Goal: Information Seeking & Learning: Learn about a topic

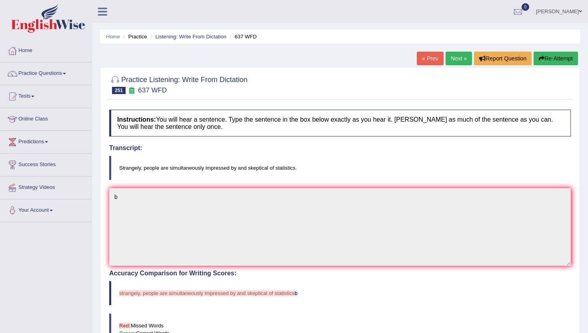
click at [460, 56] on link "Next »" at bounding box center [459, 59] width 26 height 14
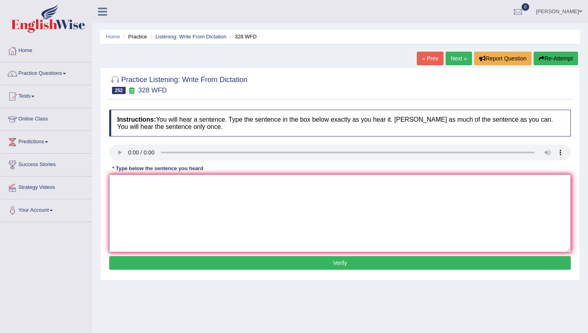
click at [154, 198] on textarea at bounding box center [339, 213] width 461 height 78
type textarea "m"
click at [173, 264] on button "Verify" at bounding box center [339, 263] width 461 height 14
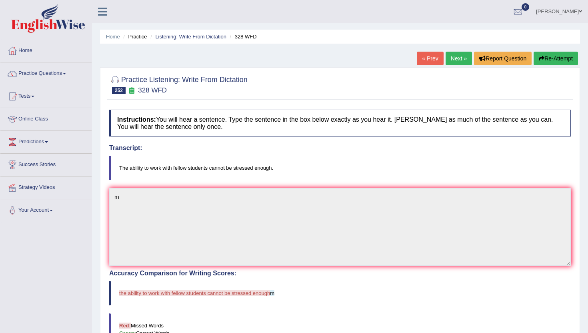
click at [459, 56] on link "Next »" at bounding box center [459, 59] width 26 height 14
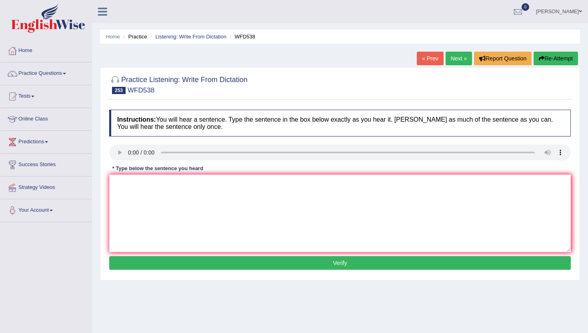
drag, startPoint x: 130, startPoint y: 166, endPoint x: 130, endPoint y: 176, distance: 9.6
click at [130, 177] on div "Instructions: You will hear a sentence. Type the sentence in the box below exac…" at bounding box center [339, 191] width 465 height 170
click at [148, 226] on textarea at bounding box center [339, 213] width 461 height 78
type textarea "m"
click at [146, 268] on button "Verify" at bounding box center [339, 263] width 461 height 14
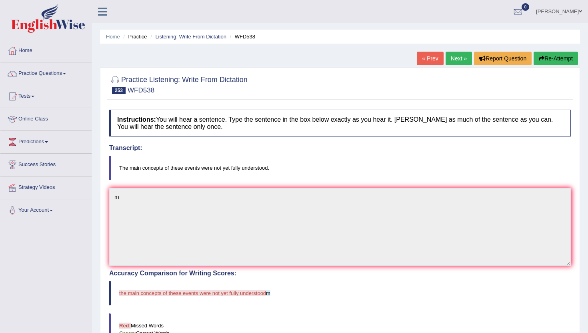
click at [456, 61] on link "Next »" at bounding box center [459, 59] width 26 height 14
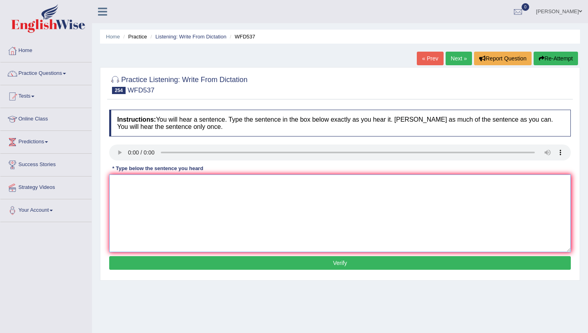
click at [133, 194] on textarea at bounding box center [339, 213] width 461 height 78
type textarea "m"
click at [137, 264] on button "Verify" at bounding box center [339, 263] width 461 height 14
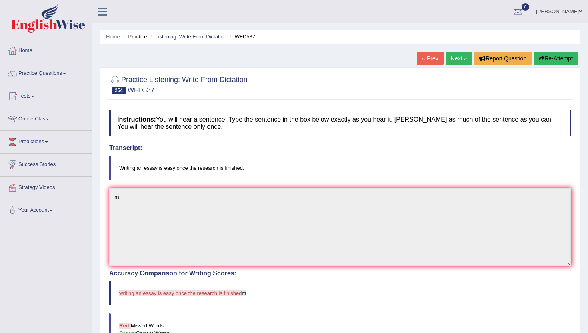
click at [451, 60] on link "Next »" at bounding box center [459, 59] width 26 height 14
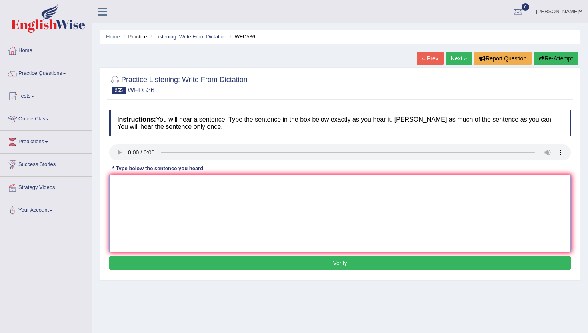
click at [160, 246] on textarea at bounding box center [339, 213] width 461 height 78
type textarea "m"
click at [163, 266] on button "Verify" at bounding box center [339, 263] width 461 height 14
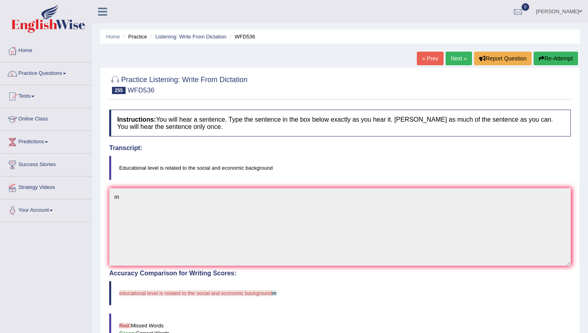
click at [459, 61] on link "Next »" at bounding box center [459, 59] width 26 height 14
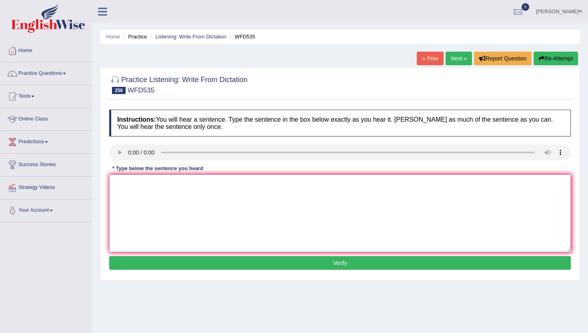
click at [151, 212] on textarea at bounding box center [339, 213] width 461 height 78
type textarea "m"
click at [141, 260] on button "Verify" at bounding box center [339, 263] width 461 height 14
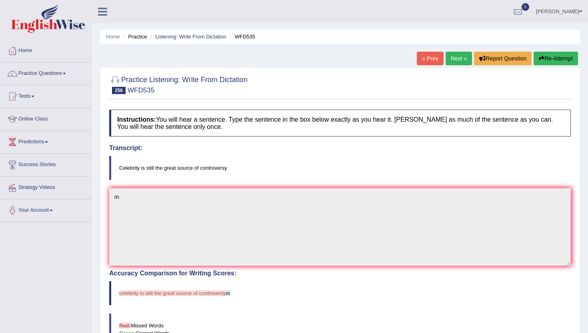
click at [453, 63] on link "Next »" at bounding box center [459, 59] width 26 height 14
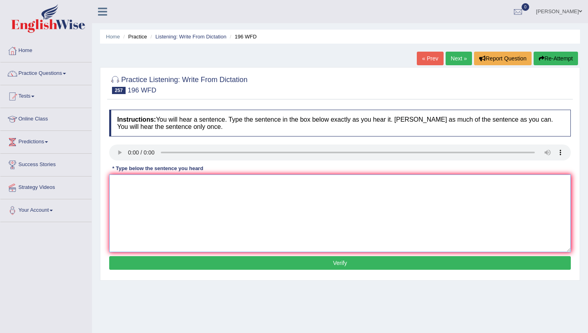
click at [146, 220] on textarea at bounding box center [339, 213] width 461 height 78
type textarea "m"
click at [167, 270] on button "Verify" at bounding box center [339, 263] width 461 height 14
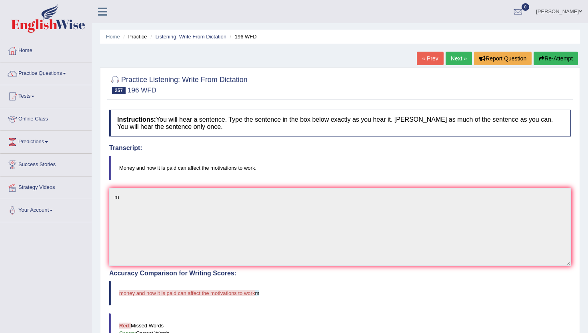
click at [452, 56] on link "Next »" at bounding box center [459, 59] width 26 height 14
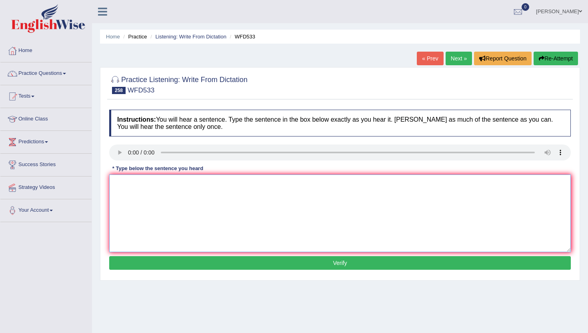
click at [174, 227] on textarea at bounding box center [339, 213] width 461 height 78
type textarea "m"
click at [202, 269] on button "Verify" at bounding box center [339, 263] width 461 height 14
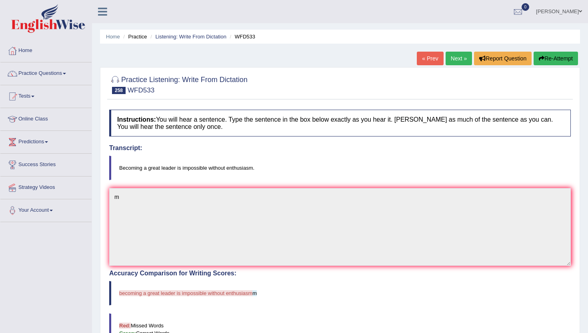
click at [458, 57] on link "Next »" at bounding box center [459, 59] width 26 height 14
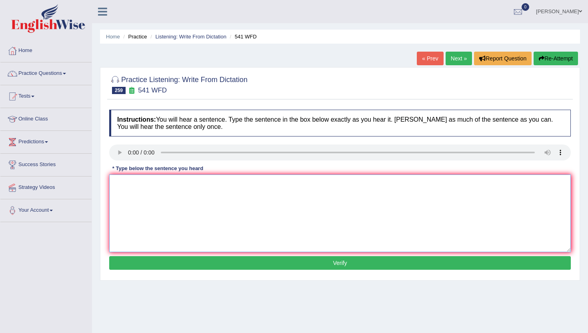
click at [186, 230] on textarea at bounding box center [339, 213] width 461 height 78
type textarea "m"
click at [199, 269] on button "Verify" at bounding box center [339, 263] width 461 height 14
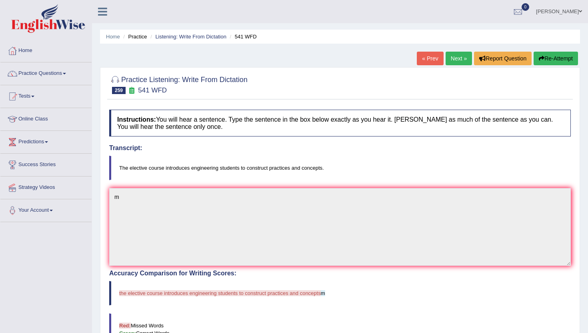
click at [454, 59] on link "Next »" at bounding box center [459, 59] width 26 height 14
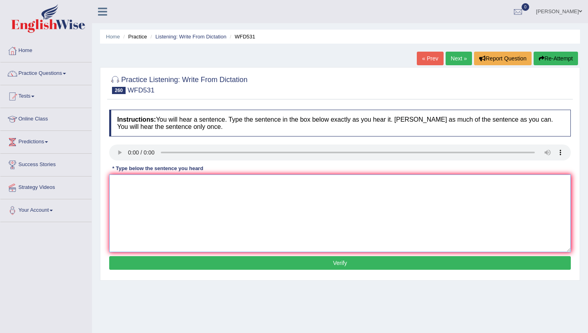
click at [144, 196] on textarea at bounding box center [339, 213] width 461 height 78
type textarea "m"
click at [154, 260] on button "Verify" at bounding box center [339, 263] width 461 height 14
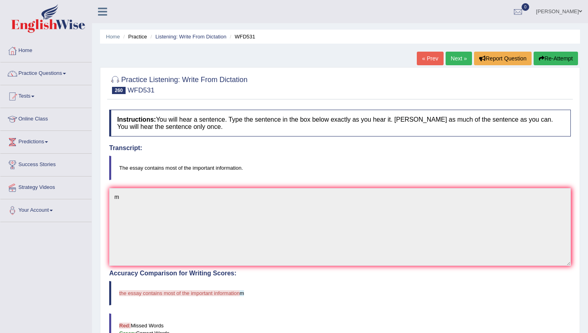
click at [461, 57] on link "Next »" at bounding box center [459, 59] width 26 height 14
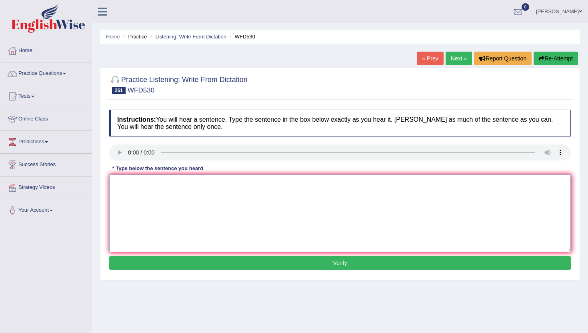
click at [151, 238] on textarea at bounding box center [339, 213] width 461 height 78
type textarea "m"
click at [148, 265] on button "Verify" at bounding box center [339, 263] width 461 height 14
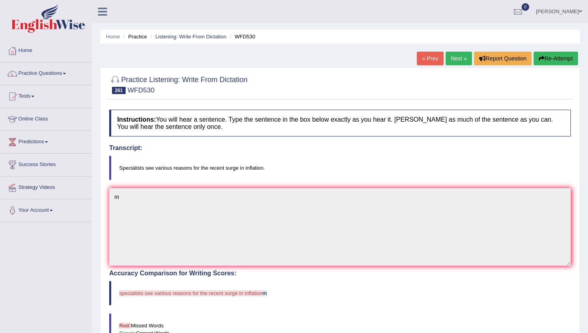
click at [460, 57] on link "Next »" at bounding box center [459, 59] width 26 height 14
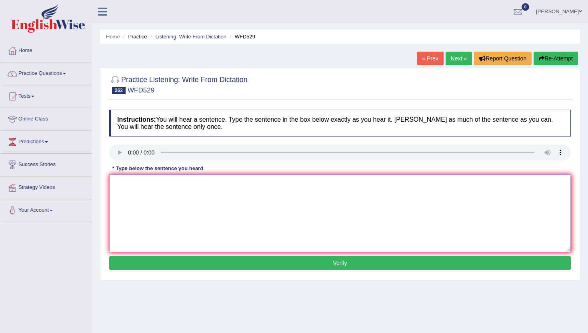
click at [185, 225] on textarea at bounding box center [339, 213] width 461 height 78
type textarea "m"
click at [180, 269] on button "Verify" at bounding box center [339, 263] width 461 height 14
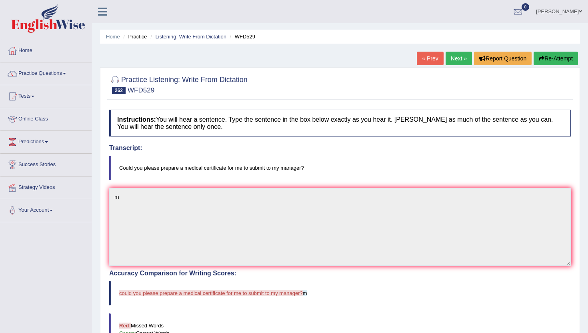
click at [451, 59] on link "Next »" at bounding box center [459, 59] width 26 height 14
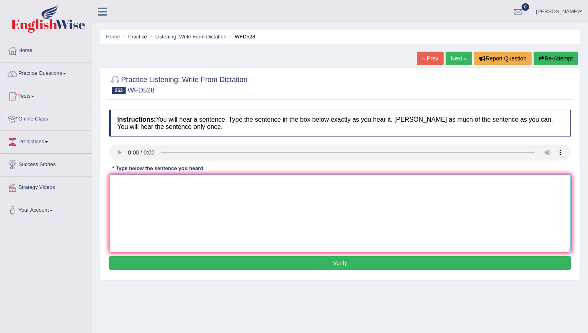
click at [149, 196] on textarea at bounding box center [339, 213] width 461 height 78
type textarea "n"
click at [146, 259] on button "Verify" at bounding box center [339, 263] width 461 height 14
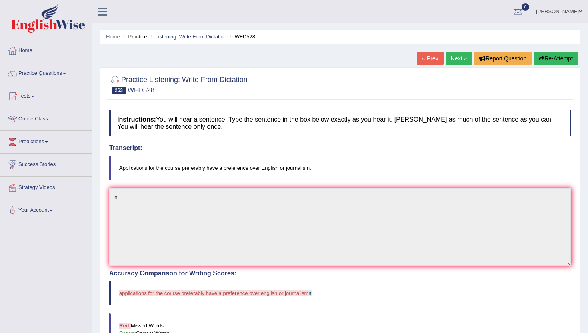
click at [454, 59] on link "Next »" at bounding box center [459, 59] width 26 height 14
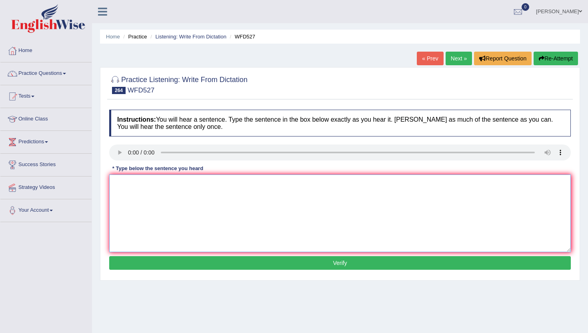
click at [130, 197] on textarea at bounding box center [339, 213] width 461 height 78
type textarea "b"
click at [155, 260] on button "Verify" at bounding box center [339, 263] width 461 height 14
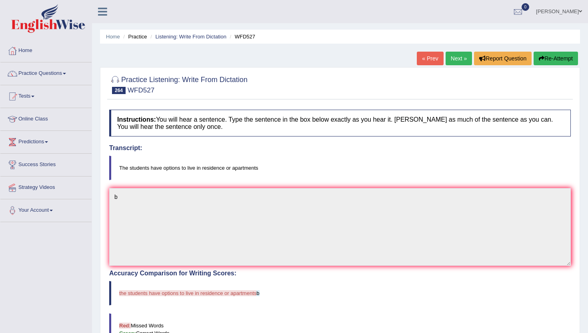
click at [460, 59] on link "Next »" at bounding box center [459, 59] width 26 height 14
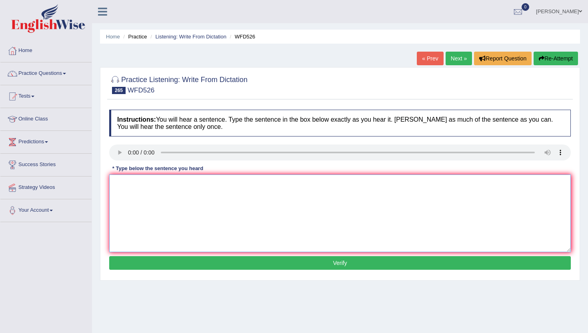
click at [140, 218] on textarea at bounding box center [339, 213] width 461 height 78
type textarea "b"
click at [147, 262] on button "Verify" at bounding box center [339, 263] width 461 height 14
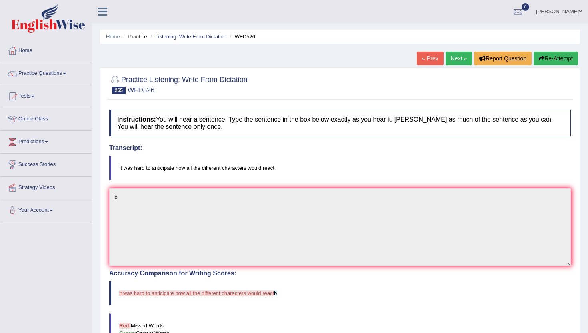
click at [457, 57] on link "Next »" at bounding box center [459, 59] width 26 height 14
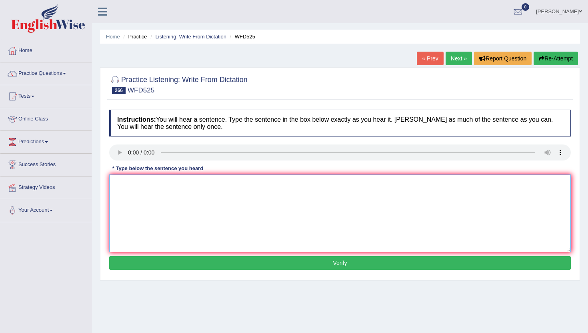
click at [165, 217] on textarea at bounding box center [339, 213] width 461 height 78
type textarea "m"
click at [163, 261] on button "Verify" at bounding box center [339, 263] width 461 height 14
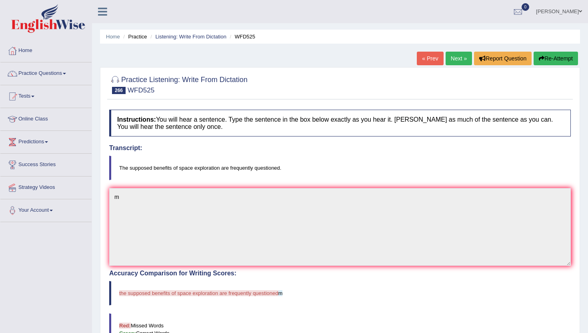
click at [450, 58] on link "Next »" at bounding box center [459, 59] width 26 height 14
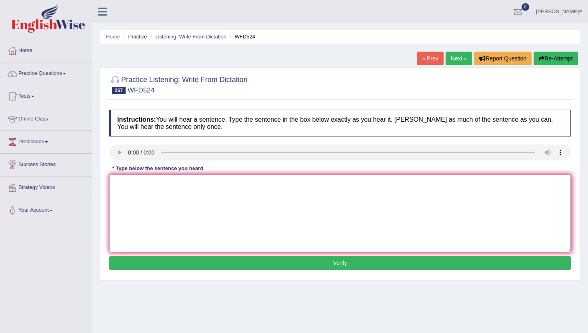
click at [136, 207] on textarea at bounding box center [339, 213] width 461 height 78
type textarea "n"
click at [140, 263] on button "Verify" at bounding box center [339, 263] width 461 height 14
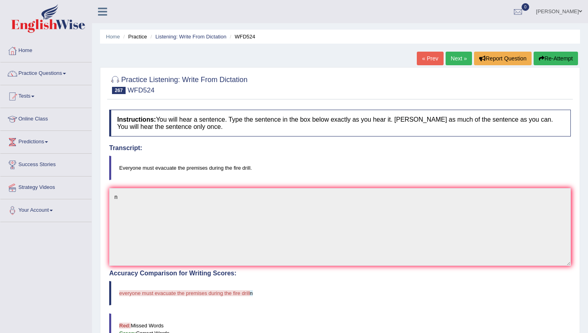
click at [456, 64] on div "« Prev Next » Report Question Re-Attempt" at bounding box center [498, 60] width 163 height 16
click at [456, 57] on link "Next »" at bounding box center [459, 59] width 26 height 14
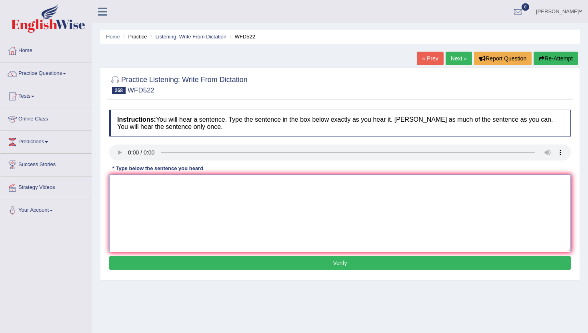
click at [140, 206] on textarea at bounding box center [339, 213] width 461 height 78
type textarea "m"
click at [125, 258] on button "Verify" at bounding box center [339, 263] width 461 height 14
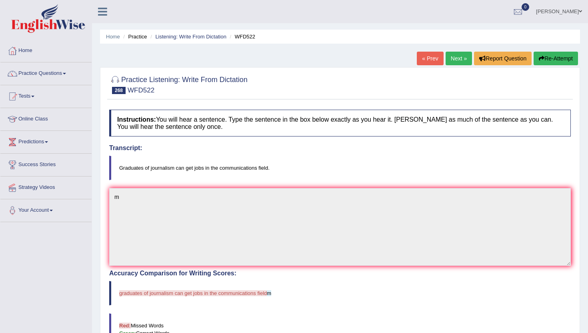
click at [451, 53] on link "Next »" at bounding box center [459, 59] width 26 height 14
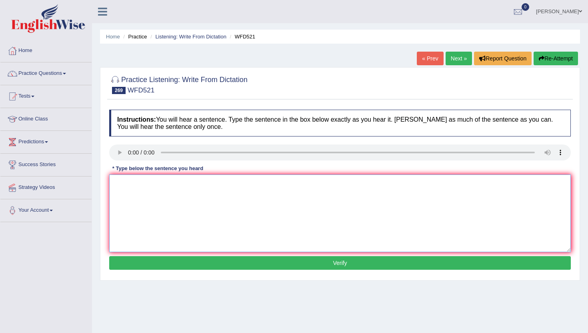
click at [151, 207] on textarea at bounding box center [339, 213] width 461 height 78
type textarea "m"
click at [143, 263] on button "Verify" at bounding box center [339, 263] width 461 height 14
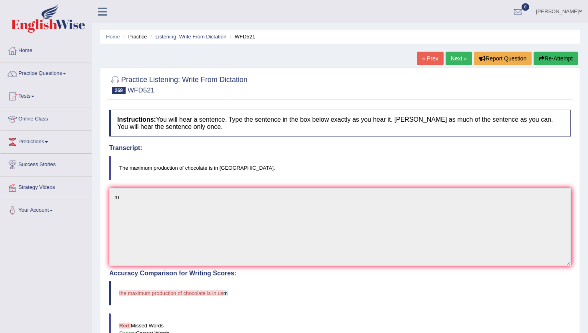
click at [446, 62] on link "Next »" at bounding box center [459, 59] width 26 height 14
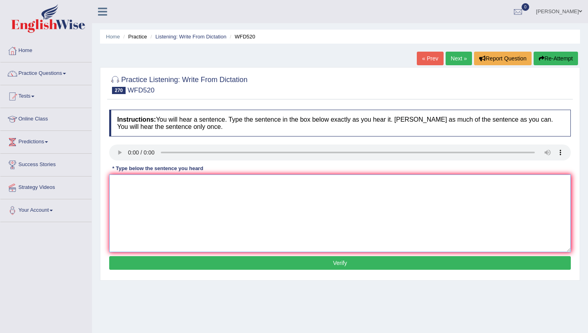
click at [167, 208] on textarea at bounding box center [339, 213] width 461 height 78
type textarea "n"
click at [161, 262] on button "Verify" at bounding box center [339, 263] width 461 height 14
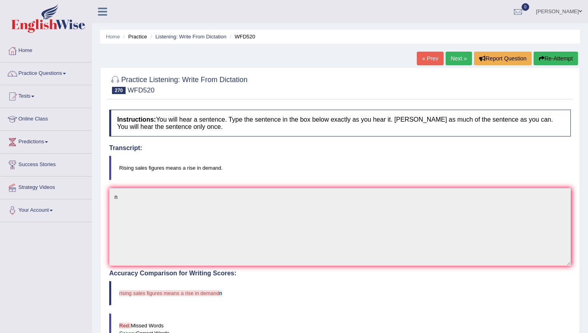
click at [463, 56] on link "Next »" at bounding box center [459, 59] width 26 height 14
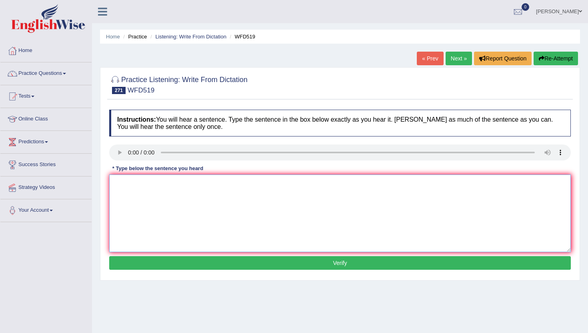
click at [163, 199] on textarea at bounding box center [339, 213] width 461 height 78
type textarea "n"
click at [153, 266] on button "Verify" at bounding box center [339, 263] width 461 height 14
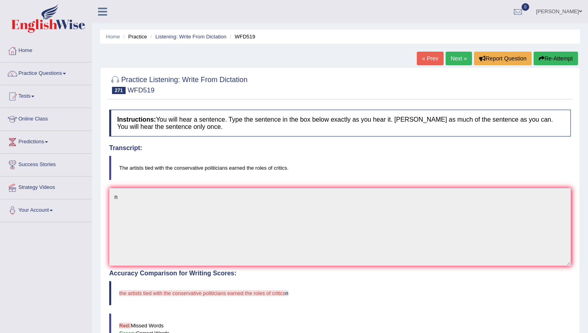
click at [452, 58] on link "Next »" at bounding box center [459, 59] width 26 height 14
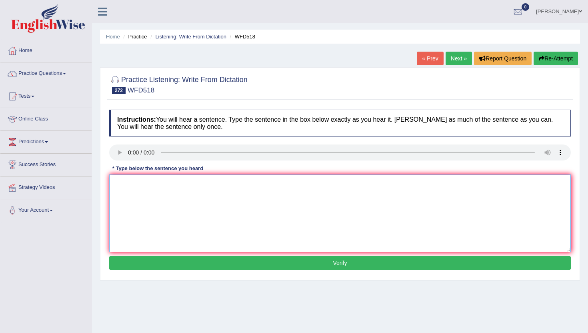
click at [126, 204] on textarea at bounding box center [339, 213] width 461 height 78
type textarea "n"
click at [126, 261] on button "Verify" at bounding box center [339, 263] width 461 height 14
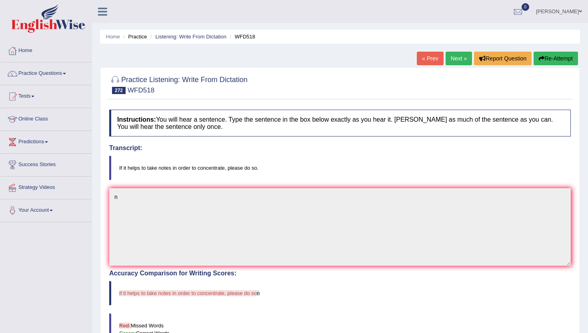
click at [455, 55] on link "Next »" at bounding box center [459, 59] width 26 height 14
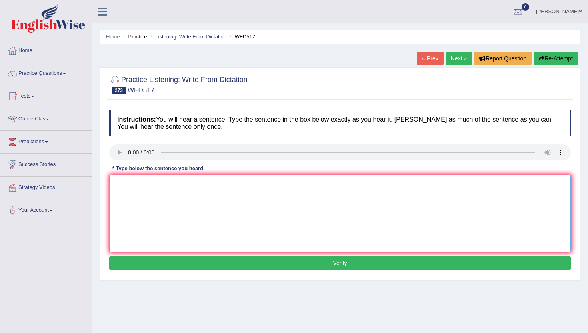
click at [159, 234] on textarea at bounding box center [339, 213] width 461 height 78
type textarea "n"
click at [155, 272] on div "Instructions: You will hear a sentence. Type the sentence in the box below exac…" at bounding box center [339, 191] width 465 height 170
click at [156, 255] on div "Instructions: You will hear a sentence. Type the sentence in the box below exac…" at bounding box center [339, 191] width 465 height 170
click at [156, 260] on button "Verify" at bounding box center [339, 263] width 461 height 14
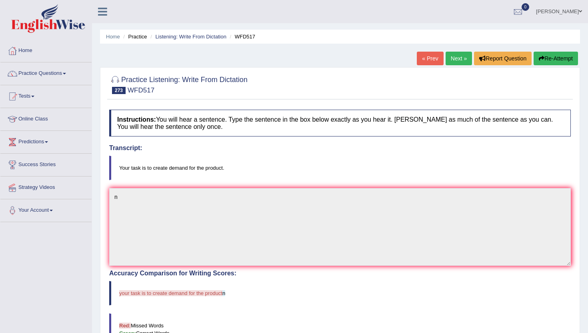
click at [450, 60] on link "Next »" at bounding box center [459, 59] width 26 height 14
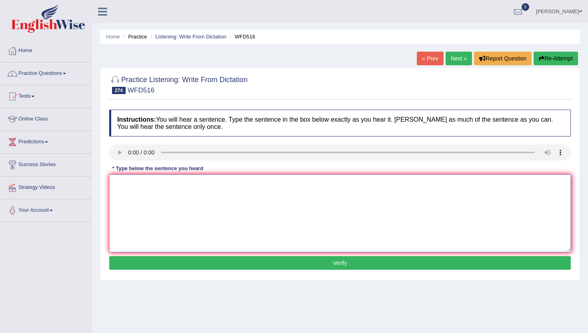
click at [135, 211] on textarea at bounding box center [339, 213] width 461 height 78
type textarea "n"
click at [129, 265] on button "Verify" at bounding box center [339, 263] width 461 height 14
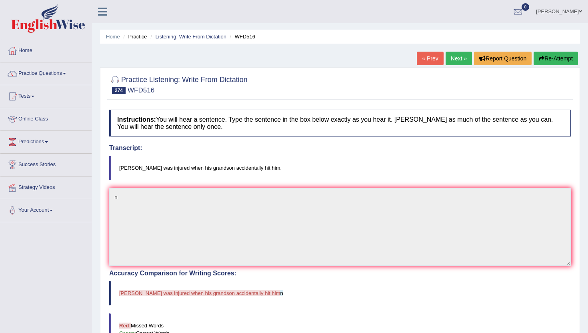
click at [456, 59] on link "Next »" at bounding box center [459, 59] width 26 height 14
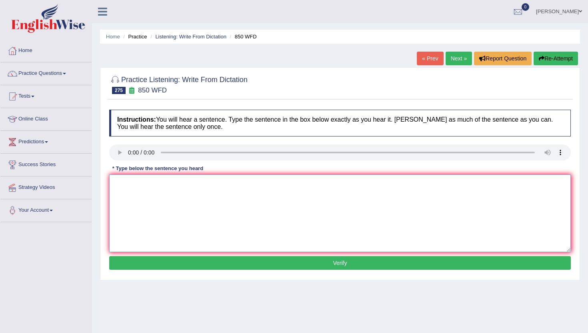
click at [156, 238] on textarea at bounding box center [339, 213] width 461 height 78
type textarea "n"
click at [159, 267] on button "Verify" at bounding box center [339, 263] width 461 height 14
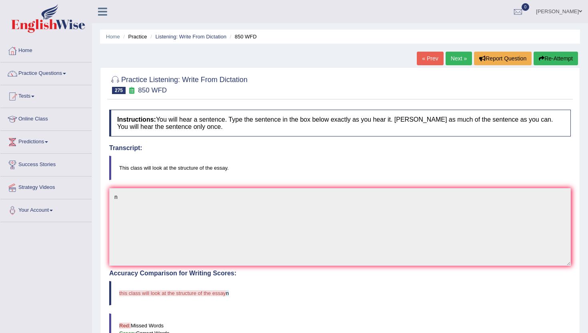
click at [457, 60] on link "Next »" at bounding box center [459, 59] width 26 height 14
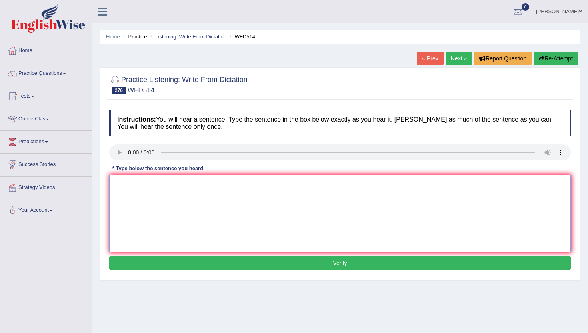
click at [203, 208] on textarea at bounding box center [339, 213] width 461 height 78
type textarea "m"
click at [198, 263] on button "Verify" at bounding box center [339, 263] width 461 height 14
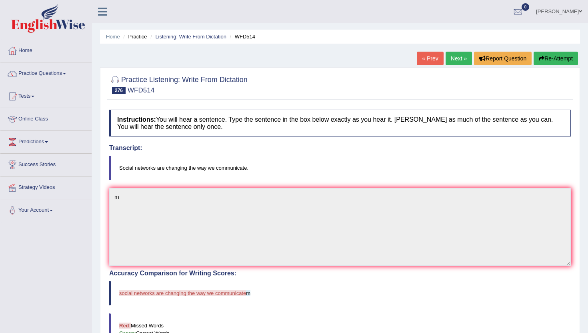
click at [458, 57] on link "Next »" at bounding box center [459, 59] width 26 height 14
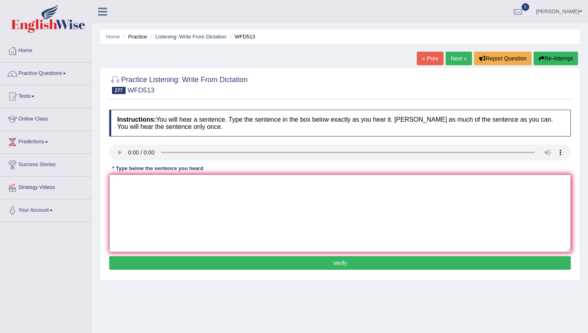
click at [144, 191] on textarea at bounding box center [339, 213] width 461 height 78
type textarea "m"
click at [169, 264] on button "Verify" at bounding box center [339, 263] width 461 height 14
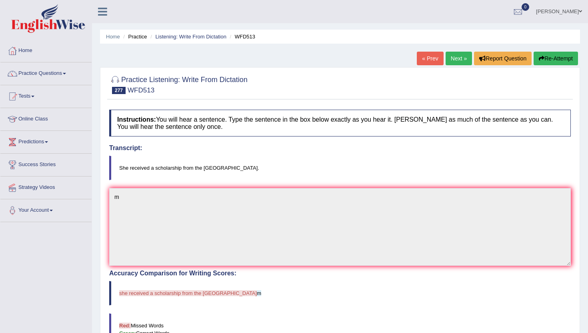
click at [463, 60] on link "Next »" at bounding box center [459, 59] width 26 height 14
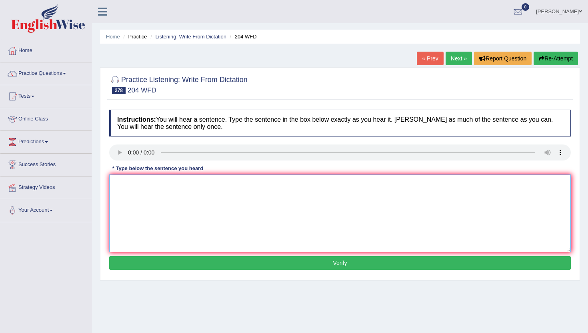
click at [159, 224] on textarea at bounding box center [339, 213] width 461 height 78
type textarea "m"
click at [163, 258] on button "Verify" at bounding box center [339, 263] width 461 height 14
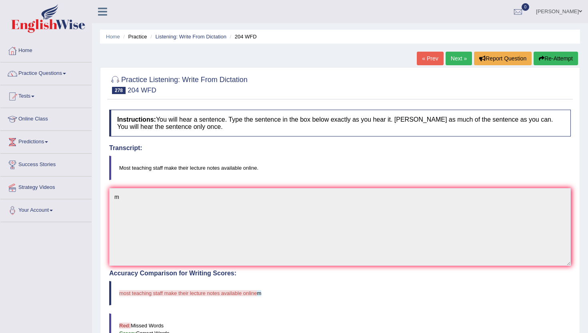
click at [457, 60] on link "Next »" at bounding box center [459, 59] width 26 height 14
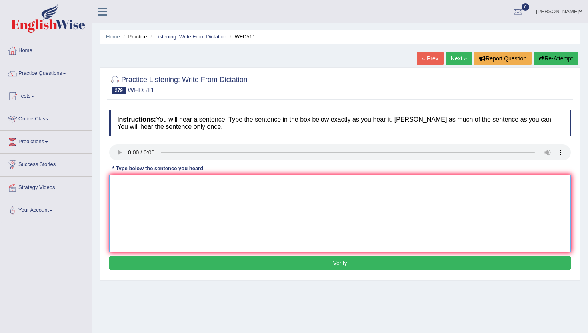
click at [189, 241] on textarea at bounding box center [339, 213] width 461 height 78
type textarea "n"
click at [188, 267] on button "Verify" at bounding box center [339, 263] width 461 height 14
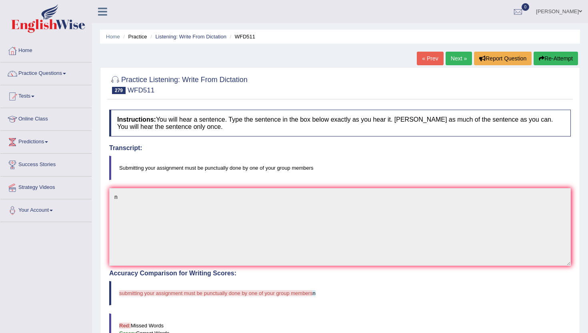
click at [454, 57] on link "Next »" at bounding box center [459, 59] width 26 height 14
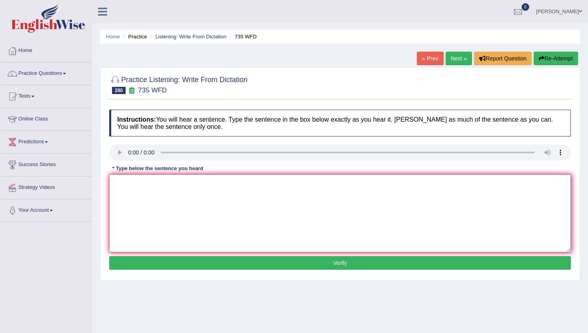
click at [191, 204] on textarea at bounding box center [339, 213] width 461 height 78
type textarea "m"
click at [208, 266] on button "Verify" at bounding box center [339, 263] width 461 height 14
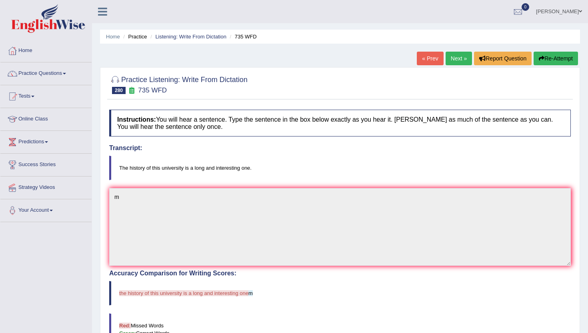
click at [461, 58] on link "Next »" at bounding box center [459, 59] width 26 height 14
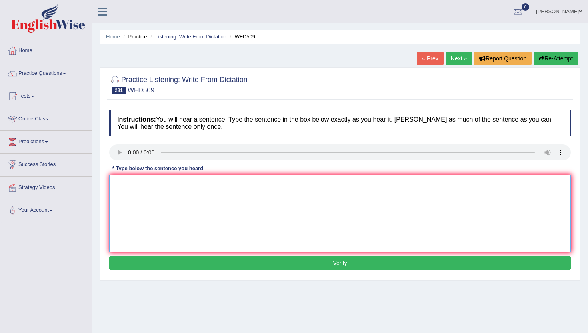
click at [179, 236] on textarea at bounding box center [339, 213] width 461 height 78
type textarea "n"
click at [177, 259] on button "Verify" at bounding box center [339, 263] width 461 height 14
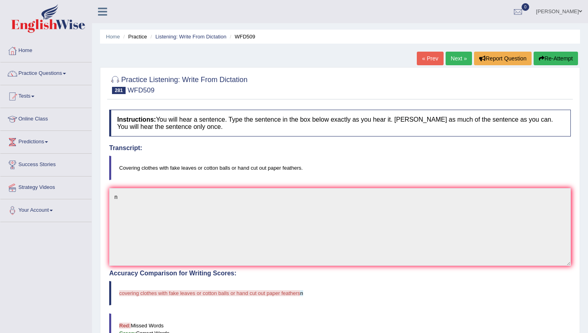
click at [452, 61] on link "Next »" at bounding box center [459, 59] width 26 height 14
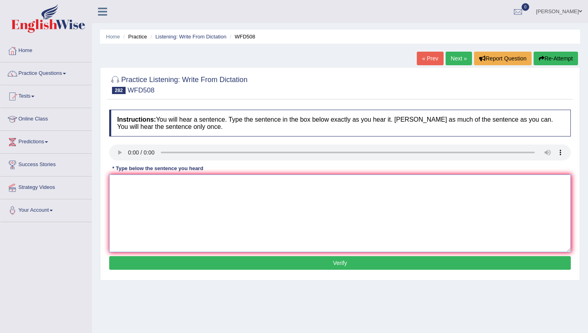
click at [161, 221] on textarea at bounding box center [339, 213] width 461 height 78
click at [453, 52] on link "Next »" at bounding box center [459, 59] width 26 height 14
click at [156, 206] on textarea at bounding box center [339, 213] width 461 height 78
type textarea "n"
click at [165, 261] on button "Verify" at bounding box center [339, 263] width 461 height 14
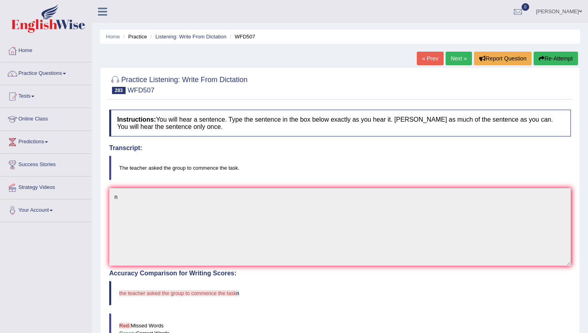
click at [452, 54] on link "Next »" at bounding box center [459, 59] width 26 height 14
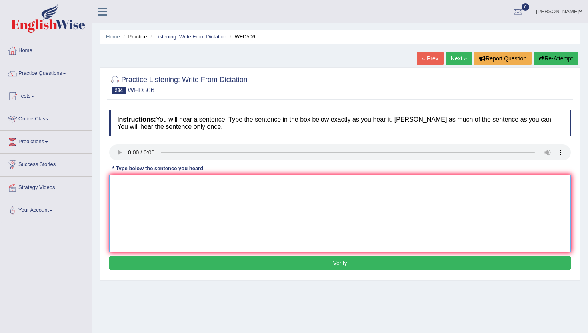
click at [152, 204] on textarea at bounding box center [339, 213] width 461 height 78
type textarea "n"
click at [166, 270] on button "Verify" at bounding box center [339, 263] width 461 height 14
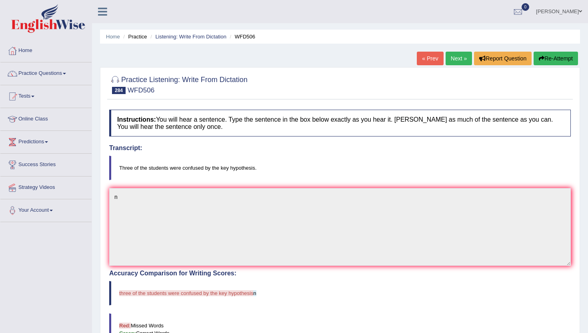
click at [458, 58] on link "Next »" at bounding box center [459, 59] width 26 height 14
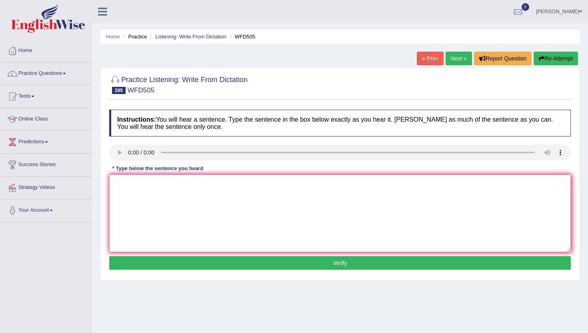
click at [151, 221] on textarea at bounding box center [339, 213] width 461 height 78
type textarea "n"
click at [155, 264] on button "Verify" at bounding box center [339, 263] width 461 height 14
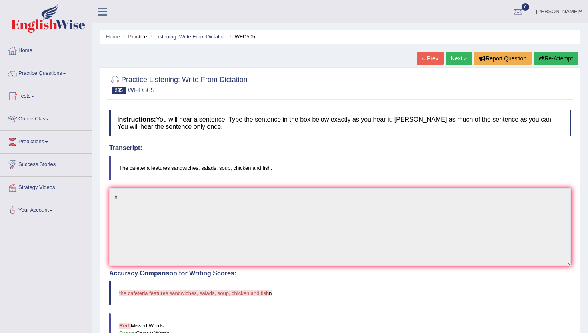
click at [456, 55] on link "Next »" at bounding box center [459, 59] width 26 height 14
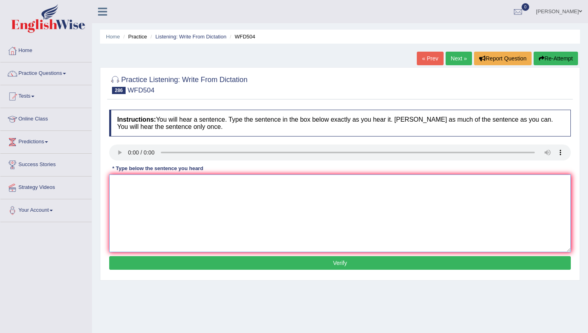
click at [151, 212] on textarea at bounding box center [339, 213] width 461 height 78
type textarea "n"
click at [156, 266] on button "Verify" at bounding box center [339, 263] width 461 height 14
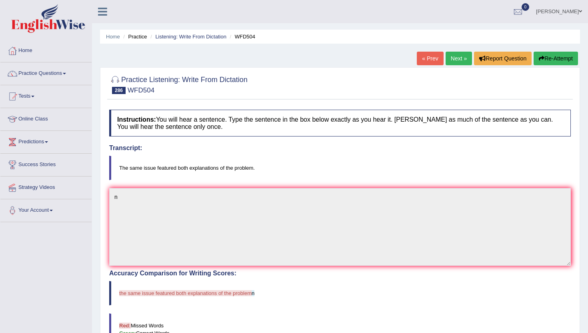
click at [459, 56] on link "Next »" at bounding box center [459, 59] width 26 height 14
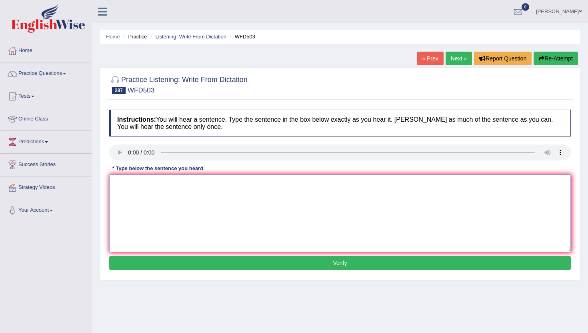
click at [134, 196] on textarea at bounding box center [339, 213] width 461 height 78
type textarea "n"
click at [130, 261] on button "Verify" at bounding box center [339, 263] width 461 height 14
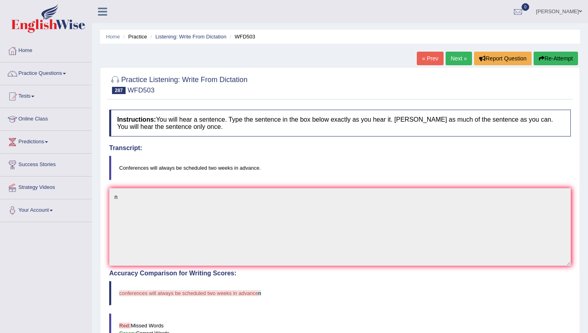
click at [448, 62] on link "Next »" at bounding box center [459, 59] width 26 height 14
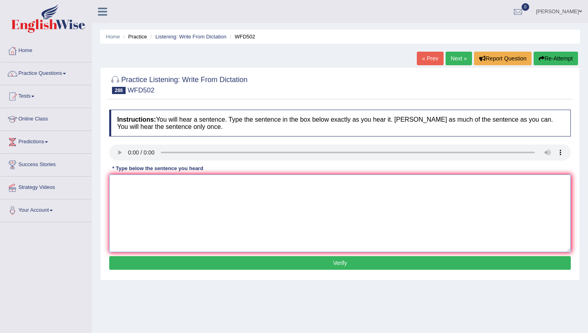
click at [155, 232] on textarea at bounding box center [339, 213] width 461 height 78
type textarea "n"
click at [154, 267] on button "Verify" at bounding box center [339, 263] width 461 height 14
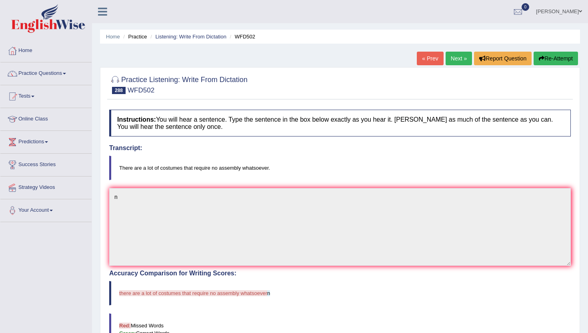
click at [463, 54] on link "Next »" at bounding box center [459, 59] width 26 height 14
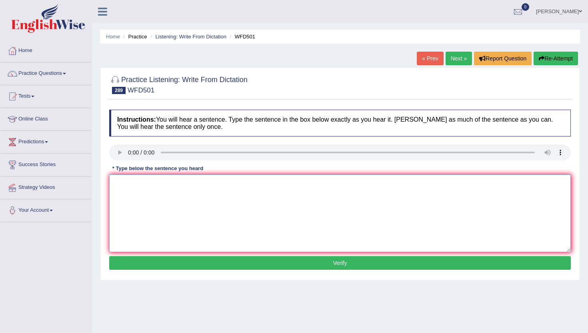
click at [129, 183] on textarea at bounding box center [339, 213] width 461 height 78
type textarea "n"
click at [118, 270] on div "Instructions: You will hear a sentence. Type the sentence in the box below exac…" at bounding box center [339, 191] width 465 height 170
click at [119, 258] on button "Verify" at bounding box center [339, 263] width 461 height 14
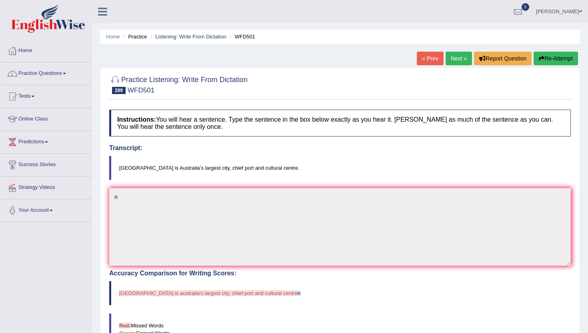
click at [460, 60] on link "Next »" at bounding box center [459, 59] width 26 height 14
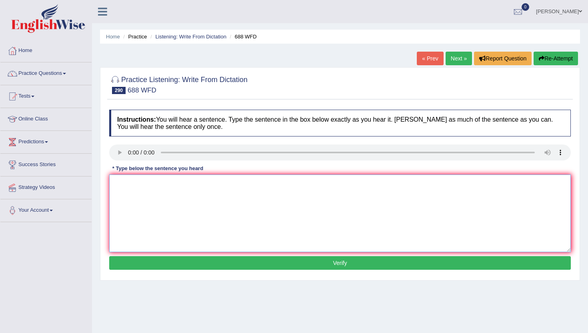
click at [170, 229] on textarea at bounding box center [339, 213] width 461 height 78
type textarea "n"
click at [167, 263] on button "Verify" at bounding box center [339, 263] width 461 height 14
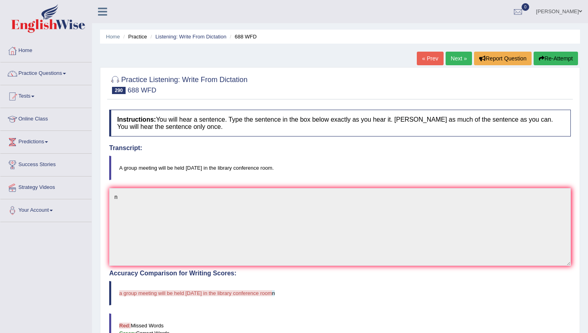
click at [460, 54] on link "Next »" at bounding box center [459, 59] width 26 height 14
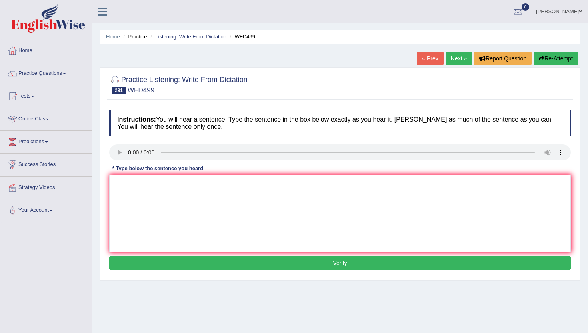
click at [454, 61] on link "Next »" at bounding box center [459, 59] width 26 height 14
click at [155, 245] on textarea at bounding box center [339, 213] width 461 height 78
type textarea "n"
click at [158, 262] on button "Verify" at bounding box center [339, 263] width 461 height 14
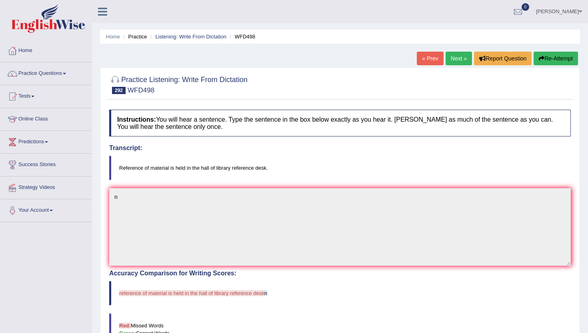
click at [464, 52] on link "Next »" at bounding box center [459, 59] width 26 height 14
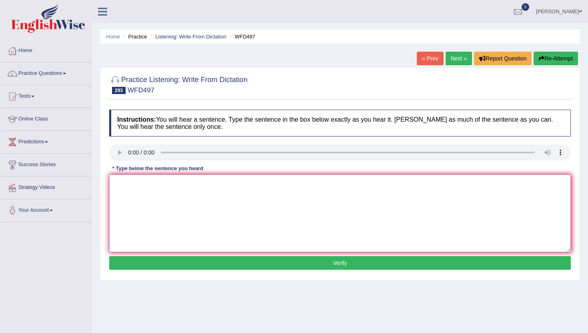
click at [160, 229] on textarea at bounding box center [339, 213] width 461 height 78
type textarea "n"
click at [160, 266] on button "Verify" at bounding box center [339, 263] width 461 height 14
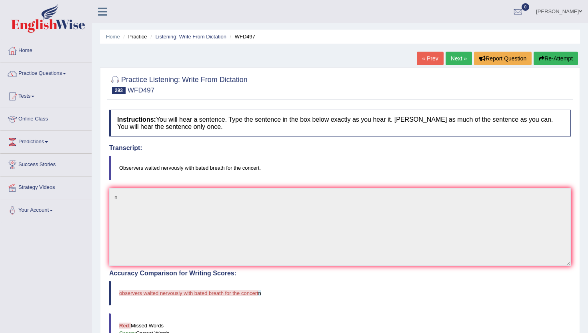
click at [446, 62] on link "Next »" at bounding box center [459, 59] width 26 height 14
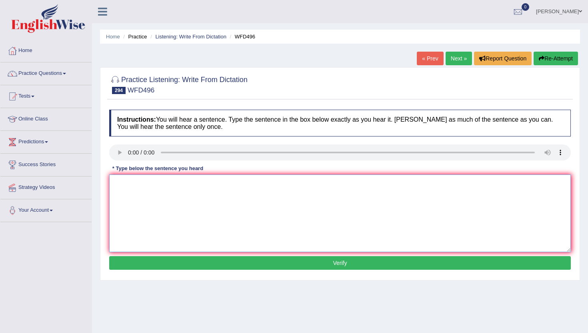
click at [126, 209] on textarea at bounding box center [339, 213] width 461 height 78
type textarea "m"
click at [123, 265] on button "Verify" at bounding box center [339, 263] width 461 height 14
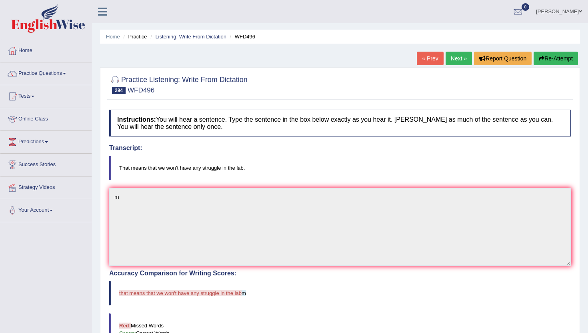
click at [460, 58] on link "Next »" at bounding box center [459, 59] width 26 height 14
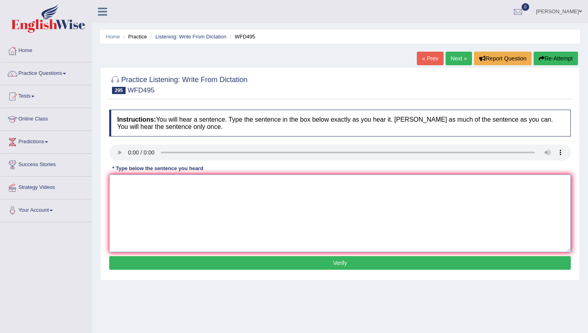
click at [154, 224] on textarea at bounding box center [339, 213] width 461 height 78
type textarea "n"
click at [158, 267] on button "Verify" at bounding box center [339, 263] width 461 height 14
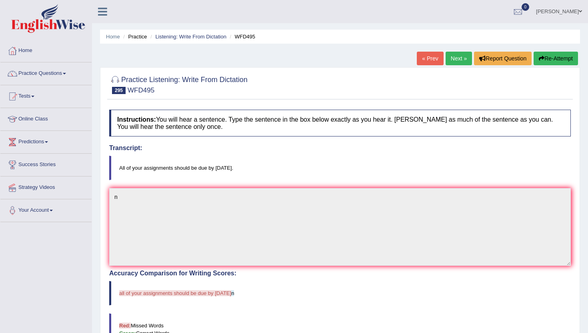
click at [459, 60] on link "Next »" at bounding box center [459, 59] width 26 height 14
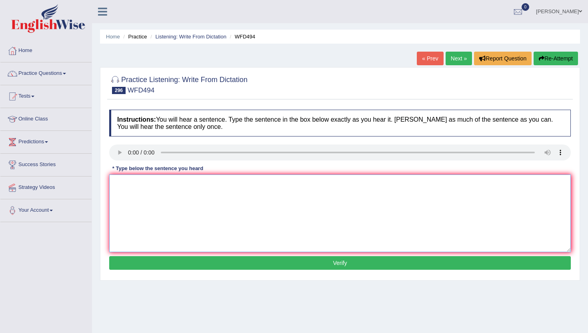
click at [134, 215] on textarea at bounding box center [339, 213] width 461 height 78
type textarea "b"
click at [131, 264] on button "Verify" at bounding box center [339, 263] width 461 height 14
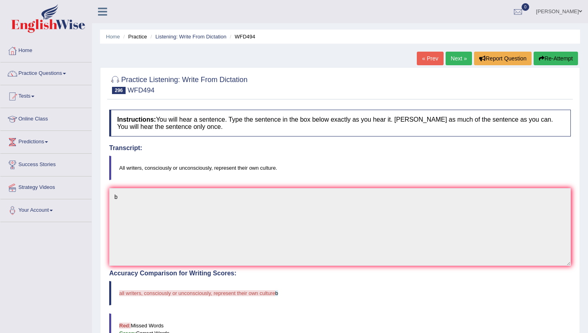
click at [454, 55] on link "Next »" at bounding box center [459, 59] width 26 height 14
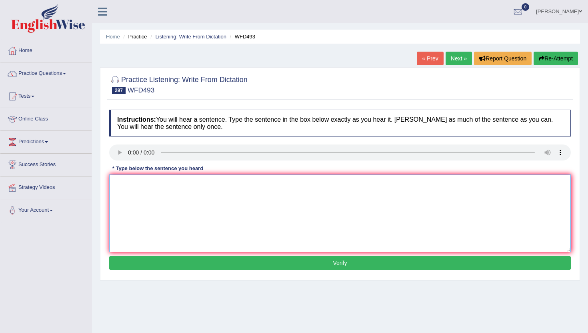
click at [129, 198] on textarea at bounding box center [339, 213] width 461 height 78
type textarea "b"
click at [123, 259] on button "Verify" at bounding box center [339, 263] width 461 height 14
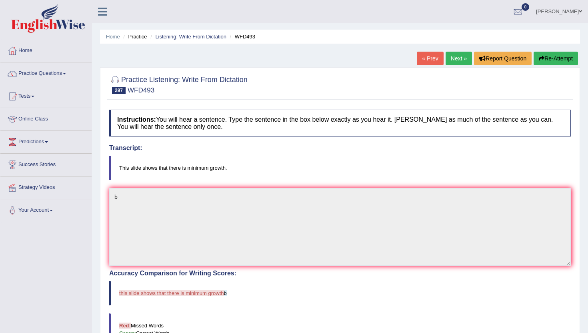
click at [456, 56] on link "Next »" at bounding box center [459, 59] width 26 height 14
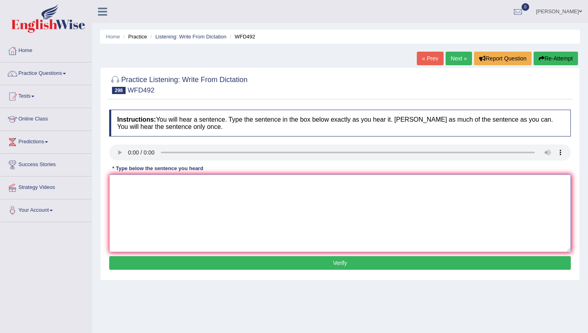
click at [140, 218] on textarea at bounding box center [339, 213] width 461 height 78
type textarea "n"
click at [140, 261] on button "Verify" at bounding box center [339, 263] width 461 height 14
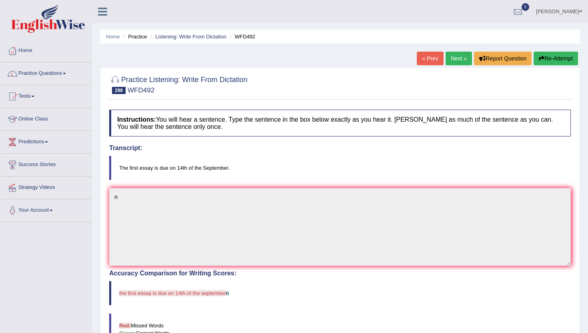
click at [456, 55] on link "Next »" at bounding box center [459, 59] width 26 height 14
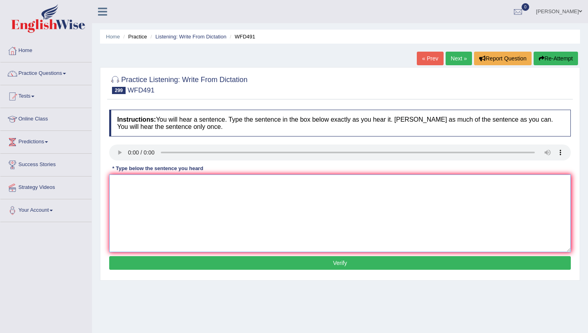
drag, startPoint x: 144, startPoint y: 208, endPoint x: 144, endPoint y: 203, distance: 4.8
click at [144, 207] on textarea at bounding box center [339, 213] width 461 height 78
type textarea "n"
click at [142, 264] on button "Verify" at bounding box center [339, 263] width 461 height 14
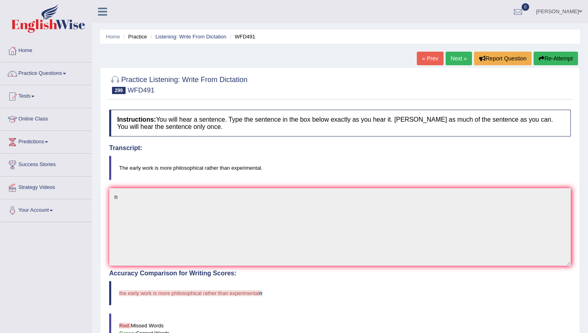
click at [453, 60] on link "Next »" at bounding box center [459, 59] width 26 height 14
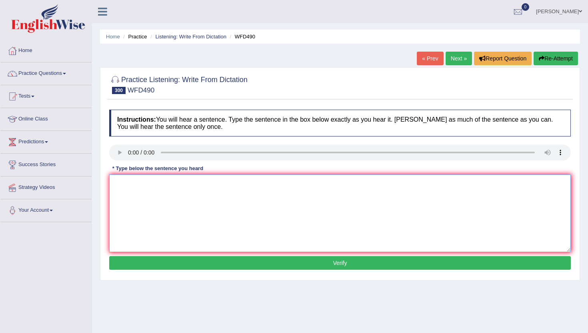
drag, startPoint x: 130, startPoint y: 210, endPoint x: 132, endPoint y: 201, distance: 9.1
click at [130, 210] on textarea at bounding box center [339, 213] width 461 height 78
type textarea "n"
click at [128, 261] on button "Verify" at bounding box center [339, 263] width 461 height 14
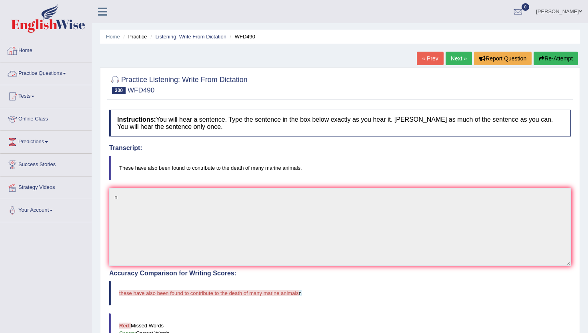
click at [24, 68] on link "Practice Questions" at bounding box center [45, 72] width 91 height 20
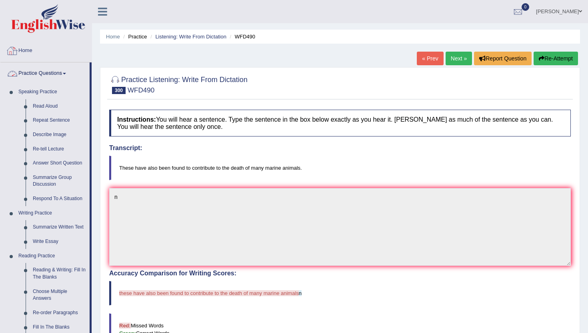
click at [28, 49] on link "Home" at bounding box center [45, 50] width 91 height 20
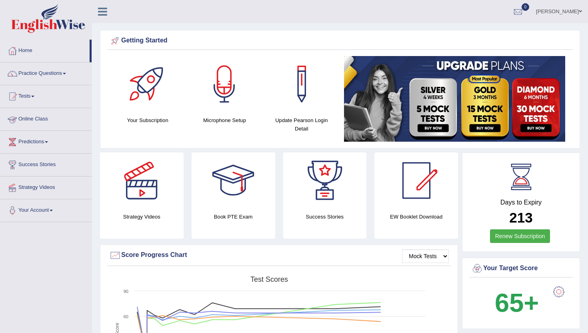
click at [39, 120] on link "Online Class" at bounding box center [45, 118] width 91 height 20
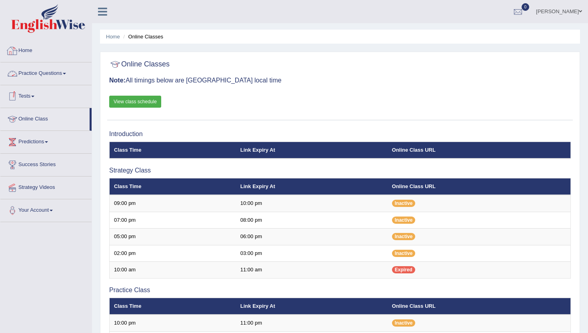
click at [27, 51] on link "Home" at bounding box center [45, 50] width 91 height 20
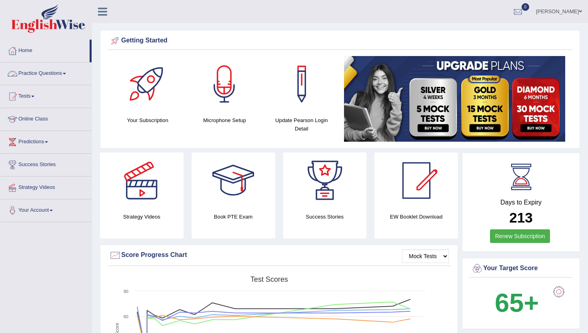
click at [30, 72] on link "Practice Questions" at bounding box center [45, 72] width 91 height 20
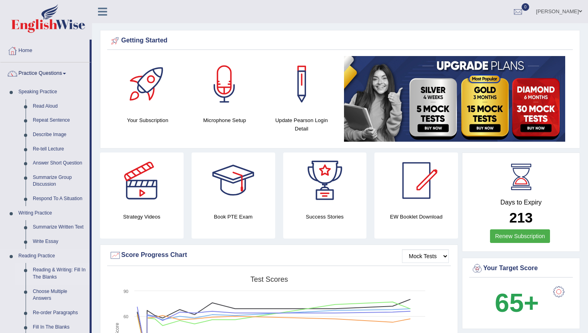
click at [56, 268] on link "Reading & Writing: Fill In The Blanks" at bounding box center [59, 273] width 60 height 21
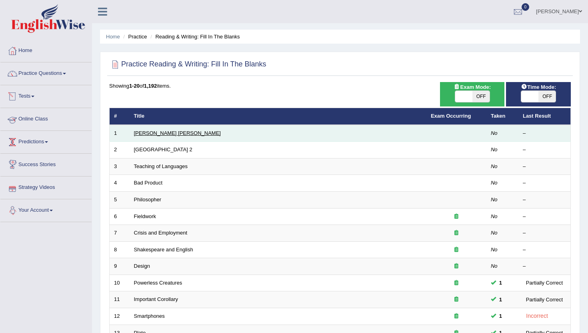
click at [145, 134] on link "[PERSON_NAME] [PERSON_NAME]" at bounding box center [177, 133] width 87 height 6
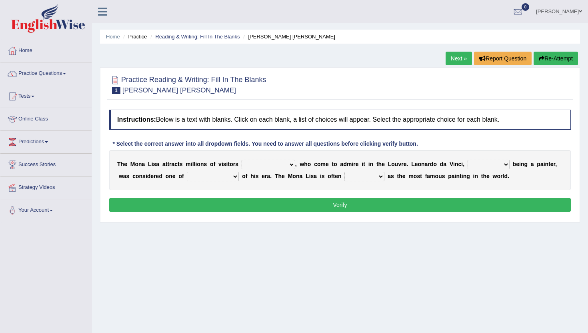
click at [248, 162] on select "around the year the all year all year round per year" at bounding box center [269, 165] width 54 height 10
select select "around the year"
click at [242, 160] on select "around the year the all year all year round per year" at bounding box center [269, 165] width 54 height 10
click at [478, 166] on select "rather than as much as as well as as long as" at bounding box center [488, 165] width 42 height 10
select select "rather than"
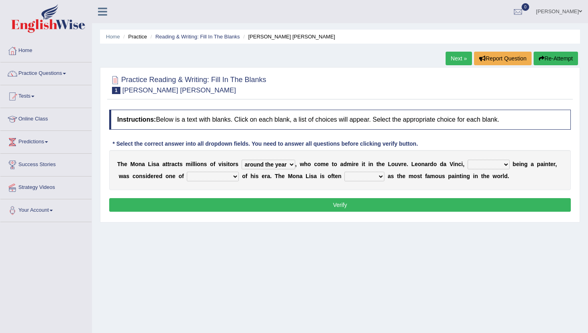
click at [467, 160] on select "rather than as much as as well as as long as" at bounding box center [488, 165] width 42 height 10
click at [200, 175] on select "better artists artist the better artist the best artists" at bounding box center [213, 177] width 52 height 10
select select "the best artists"
click at [187, 172] on select "better artists artist the better artist the best artists" at bounding box center [213, 177] width 52 height 10
click at [371, 178] on select "classified suggested predicted described" at bounding box center [364, 177] width 40 height 10
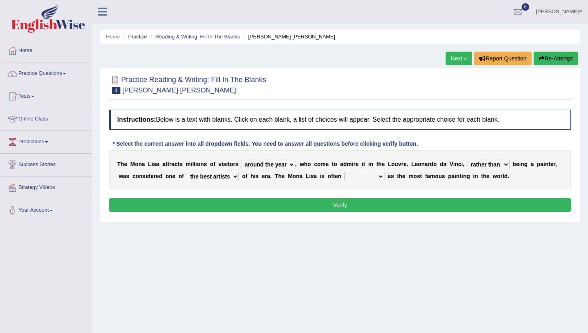
select select "predicted"
click at [345, 172] on select "classified suggested predicted described" at bounding box center [364, 177] width 40 height 10
click at [377, 207] on button "Verify" at bounding box center [339, 205] width 461 height 14
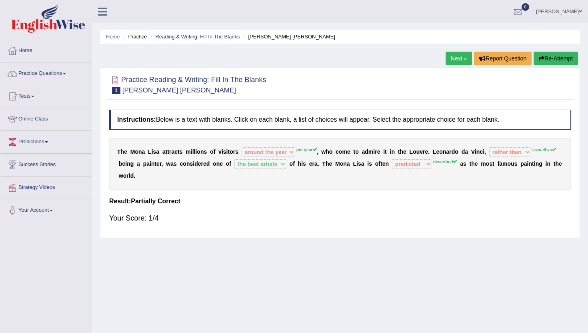
click at [459, 57] on link "Next »" at bounding box center [459, 59] width 26 height 14
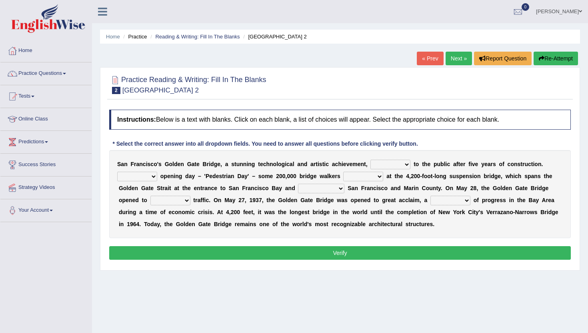
click at [381, 166] on select "opens closes appears equals" at bounding box center [390, 165] width 40 height 10
